Goal: Use online tool/utility

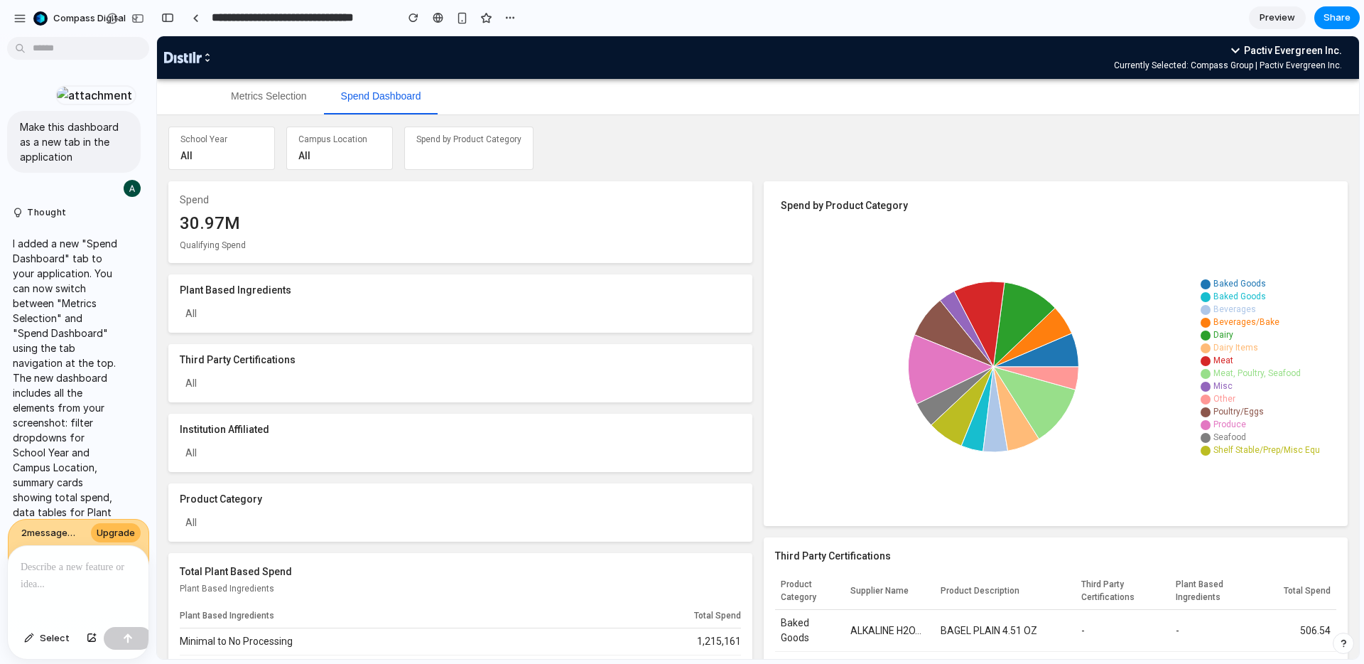
scroll to position [1158, 0]
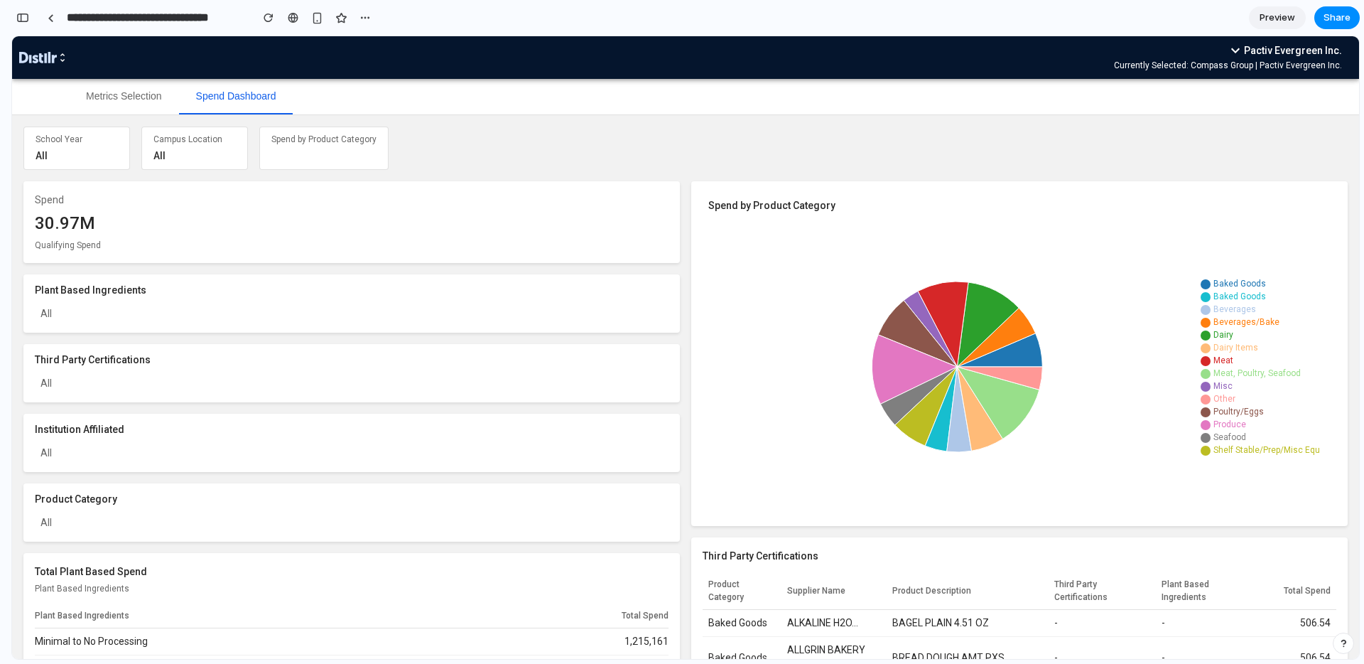
drag, startPoint x: 1222, startPoint y: 292, endPoint x: 1214, endPoint y: 296, distance: 9.5
click at [1222, 293] on span "Baked Goods" at bounding box center [1240, 296] width 53 height 10
click at [1207, 296] on icon "Baked Goods legend icon" at bounding box center [1206, 297] width 10 height 10
drag, startPoint x: 1207, startPoint y: 289, endPoint x: 1112, endPoint y: 302, distance: 95.5
click at [1205, 289] on icon "Baked Goods legend icon" at bounding box center [1206, 284] width 10 height 10
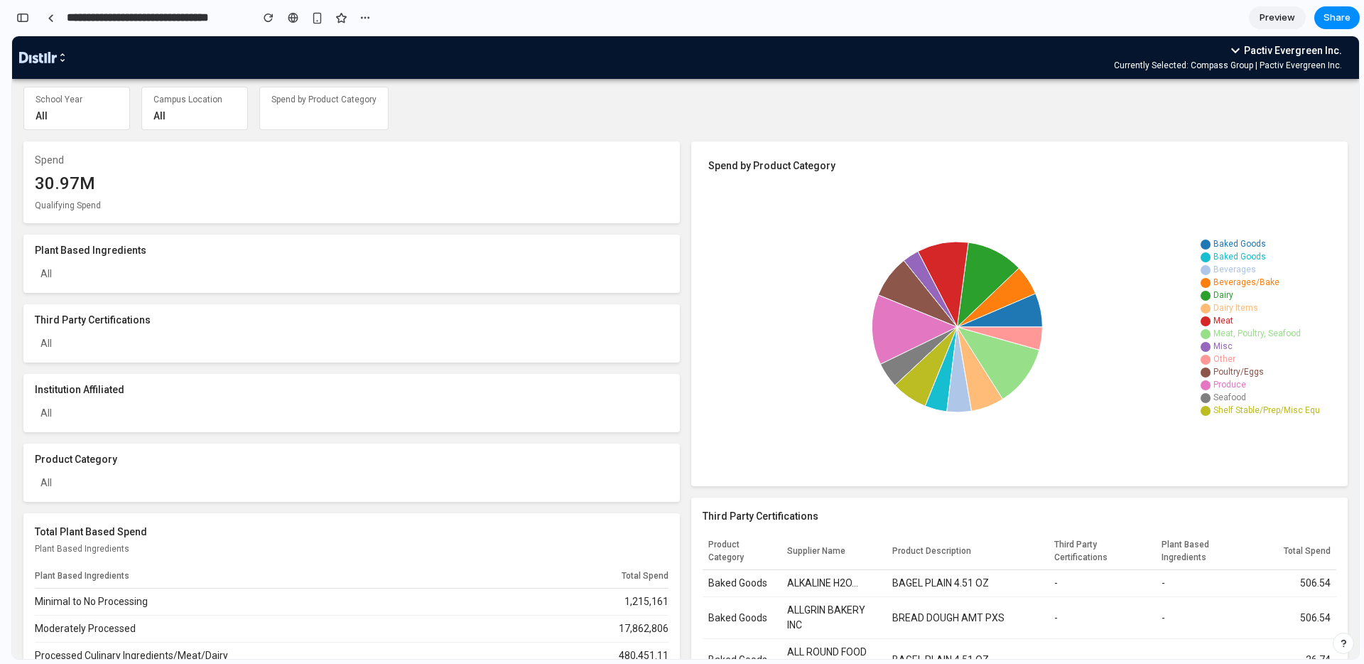
scroll to position [0, 0]
